Goal: Register for event/course

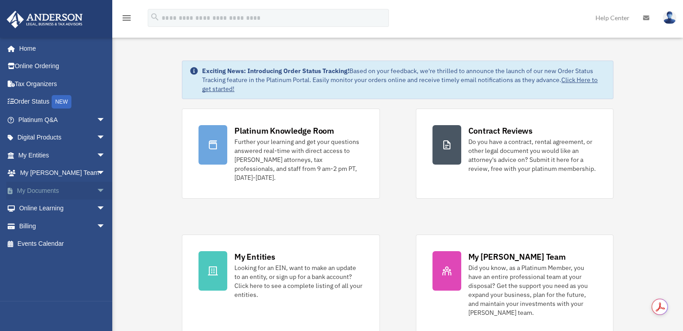
click at [49, 194] on link "My Documents arrow_drop_down" at bounding box center [62, 191] width 113 height 18
click at [97, 186] on span "arrow_drop_down" at bounding box center [106, 191] width 18 height 18
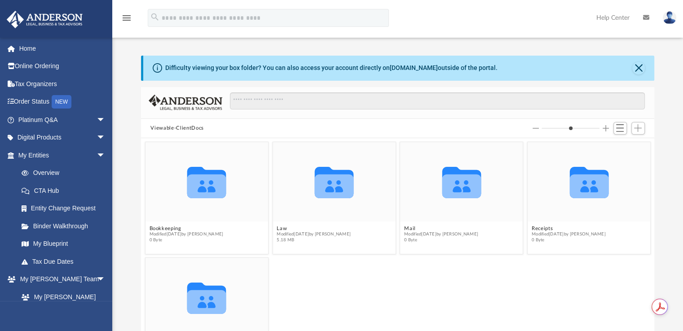
scroll to position [197, 506]
click at [351, 198] on icon "Collaborated Folder" at bounding box center [334, 182] width 74 height 48
click at [331, 189] on icon "grid" at bounding box center [333, 187] width 39 height 24
click at [277, 226] on button "Law" at bounding box center [314, 229] width 74 height 6
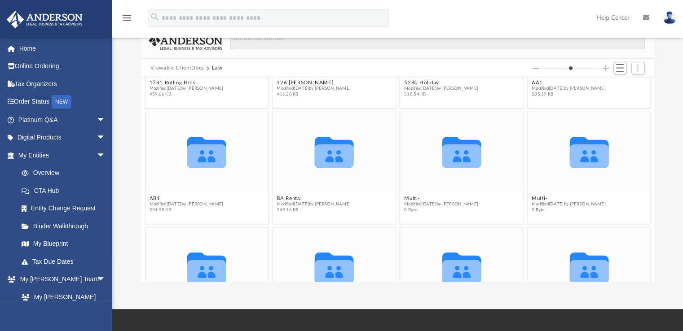
scroll to position [0, 0]
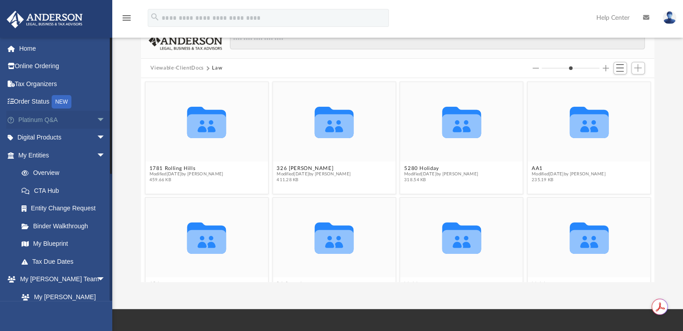
click at [97, 119] on span "arrow_drop_down" at bounding box center [106, 120] width 18 height 18
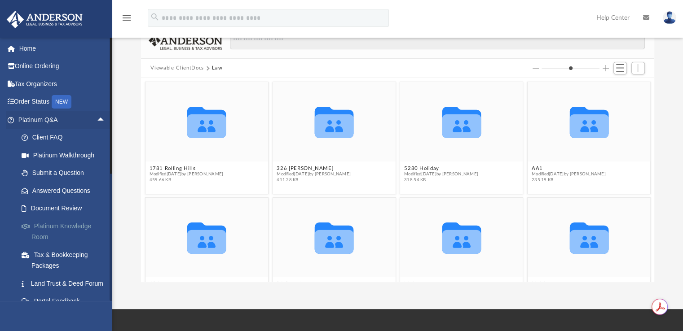
click at [75, 225] on link "Platinum Knowledge Room" at bounding box center [66, 231] width 106 height 29
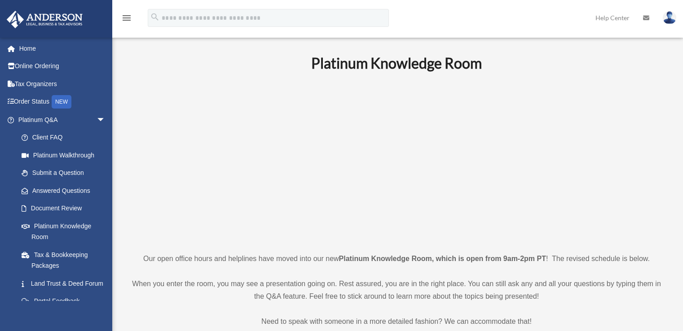
click at [75, 225] on link "Platinum Knowledge Room" at bounding box center [64, 231] width 102 height 29
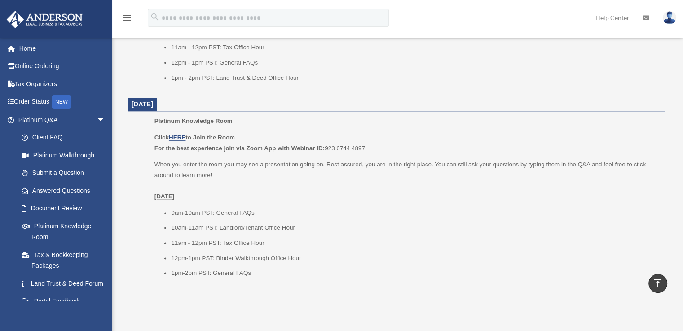
scroll to position [1076, 0]
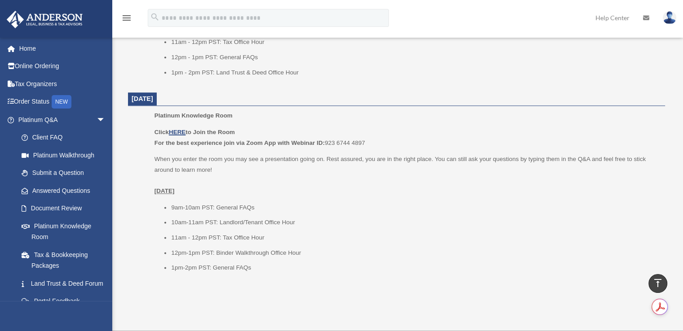
click at [345, 142] on p "Click HERE to Join the Room For the best experience join via Zoom App with Webi…" at bounding box center [406, 137] width 504 height 21
click at [190, 194] on p "When you enter the room you may see a presentation going on. Rest assured, you …" at bounding box center [406, 175] width 504 height 42
click at [153, 99] on span "[DATE]" at bounding box center [143, 98] width 22 height 7
click at [180, 133] on u "HERE" at bounding box center [177, 132] width 17 height 7
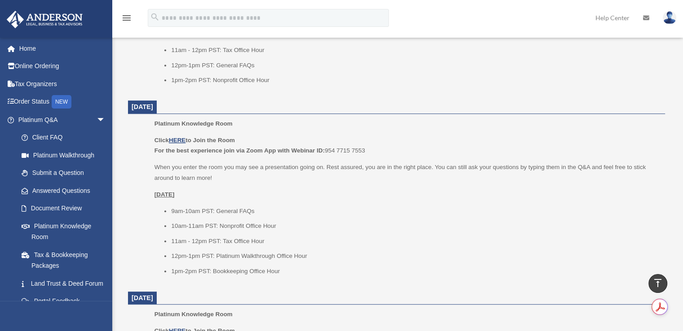
scroll to position [482, 0]
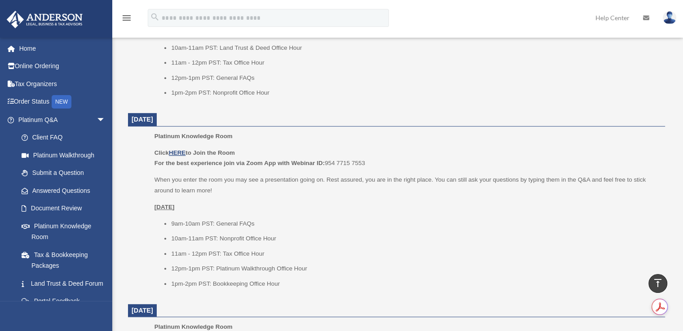
click at [681, 168] on div "Platinum Knowledge Room date_range Published on Last updated [DATE] [DATE] by […" at bounding box center [397, 226] width 571 height 1341
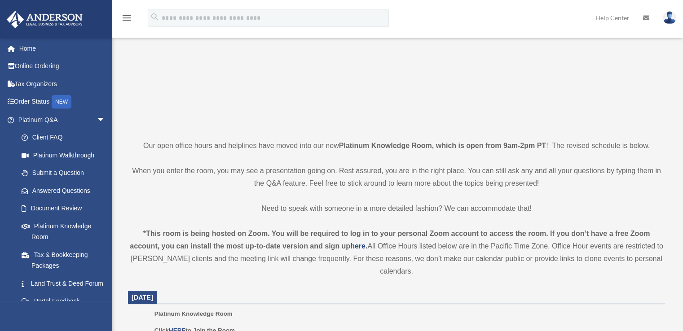
scroll to position [0, 0]
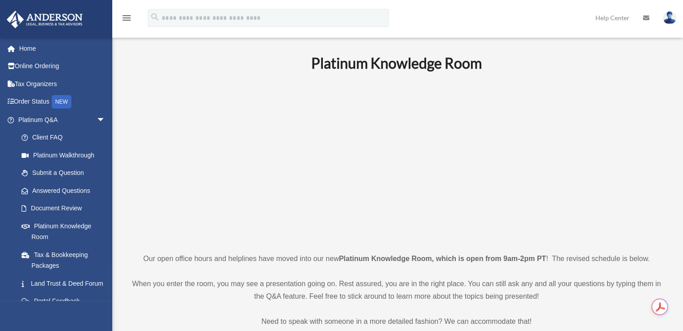
click at [192, 90] on p at bounding box center [396, 162] width 537 height 156
